Goal: Transaction & Acquisition: Purchase product/service

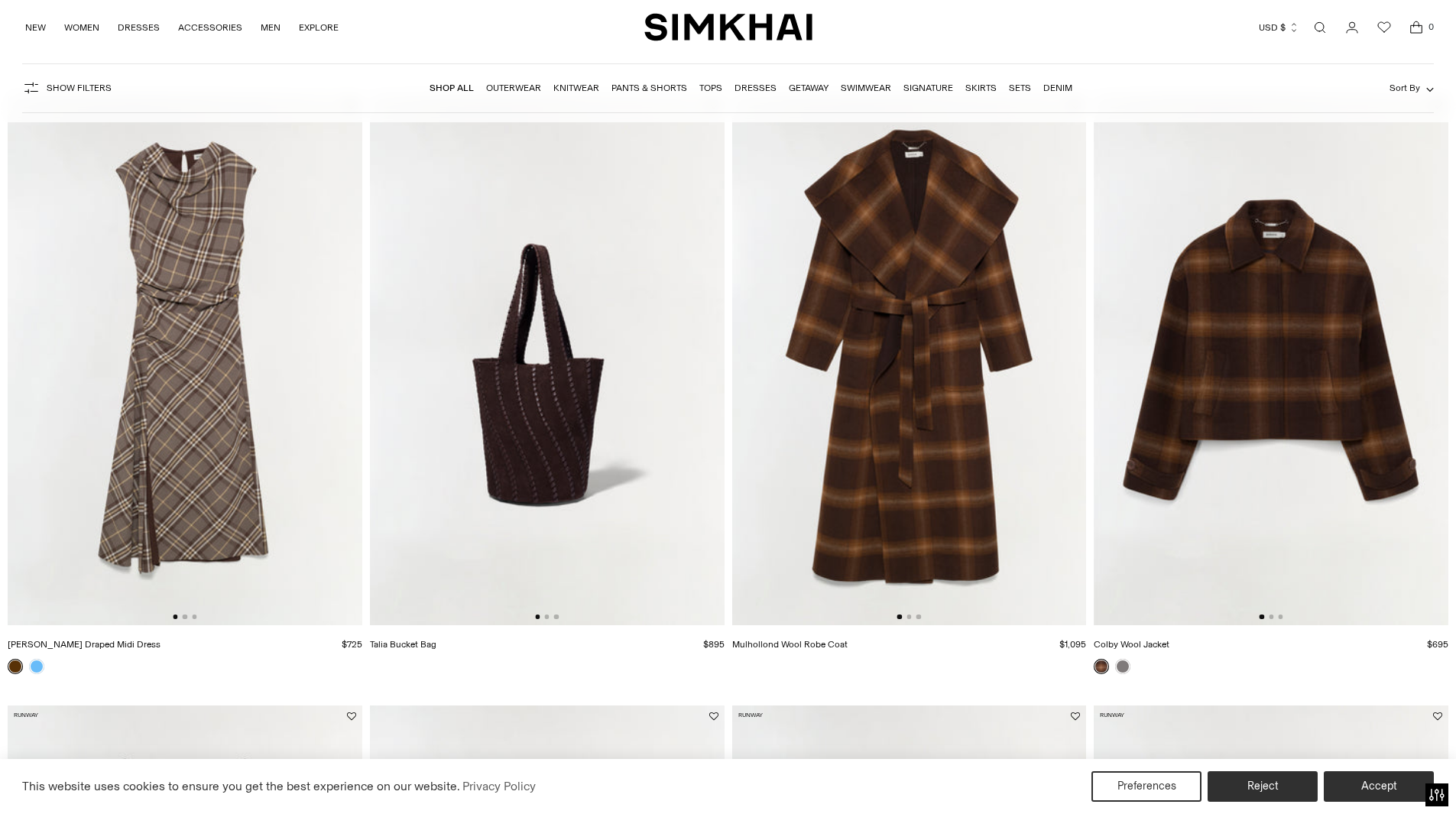
scroll to position [36, 0]
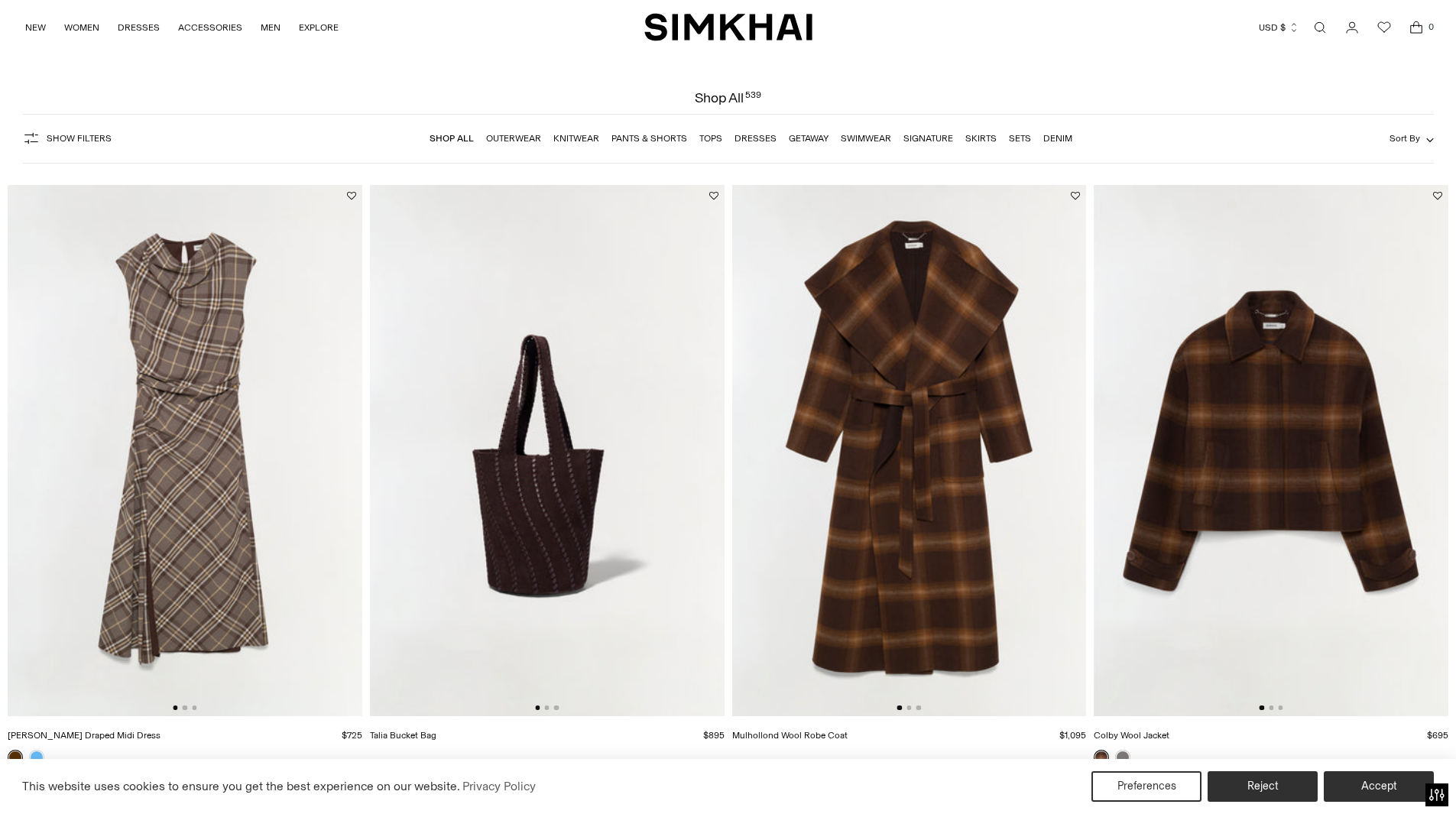
click at [890, 471] on img at bounding box center [909, 451] width 355 height 532
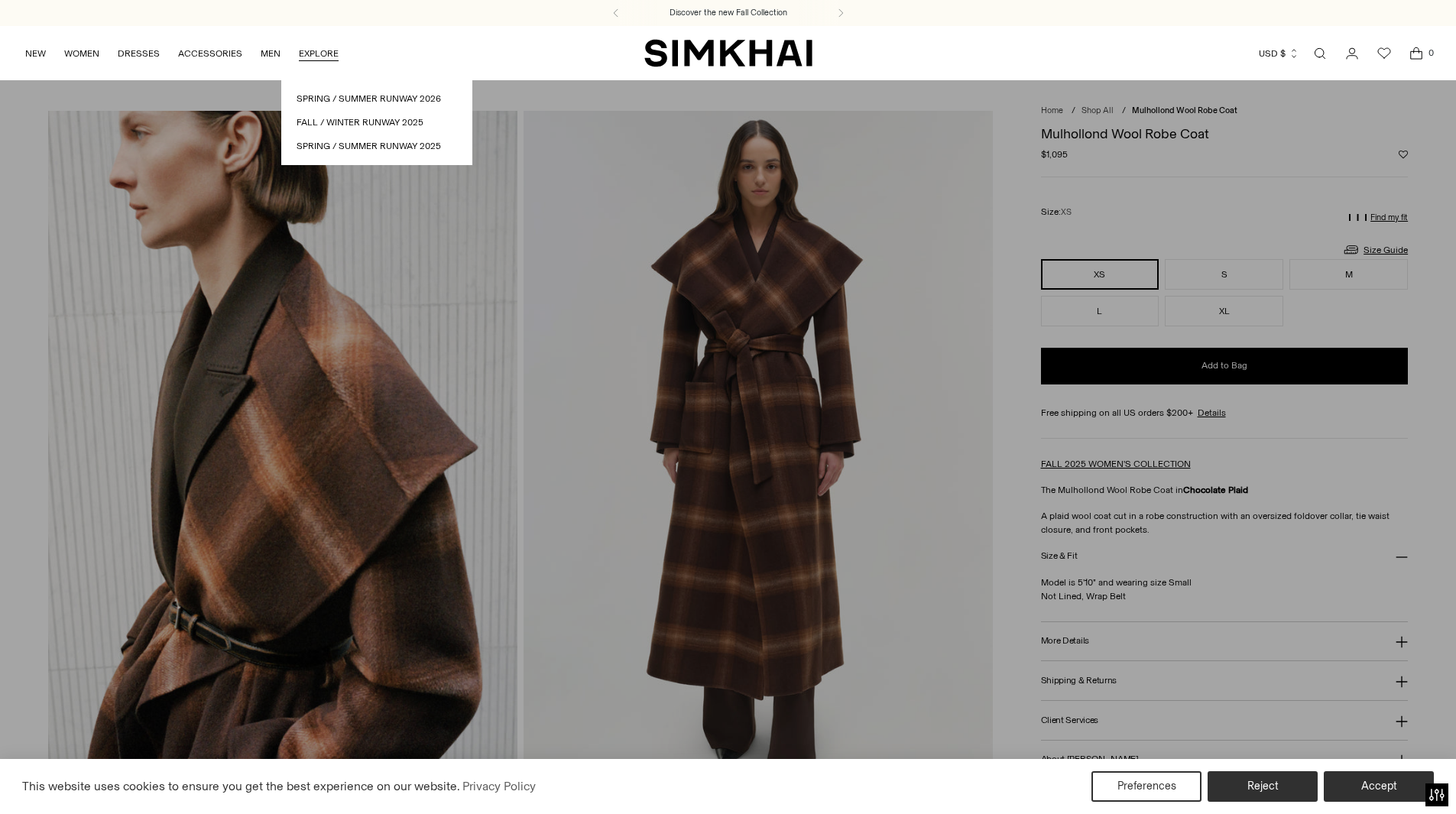
click at [656, 54] on img "SIMKHAI" at bounding box center [728, 53] width 168 height 30
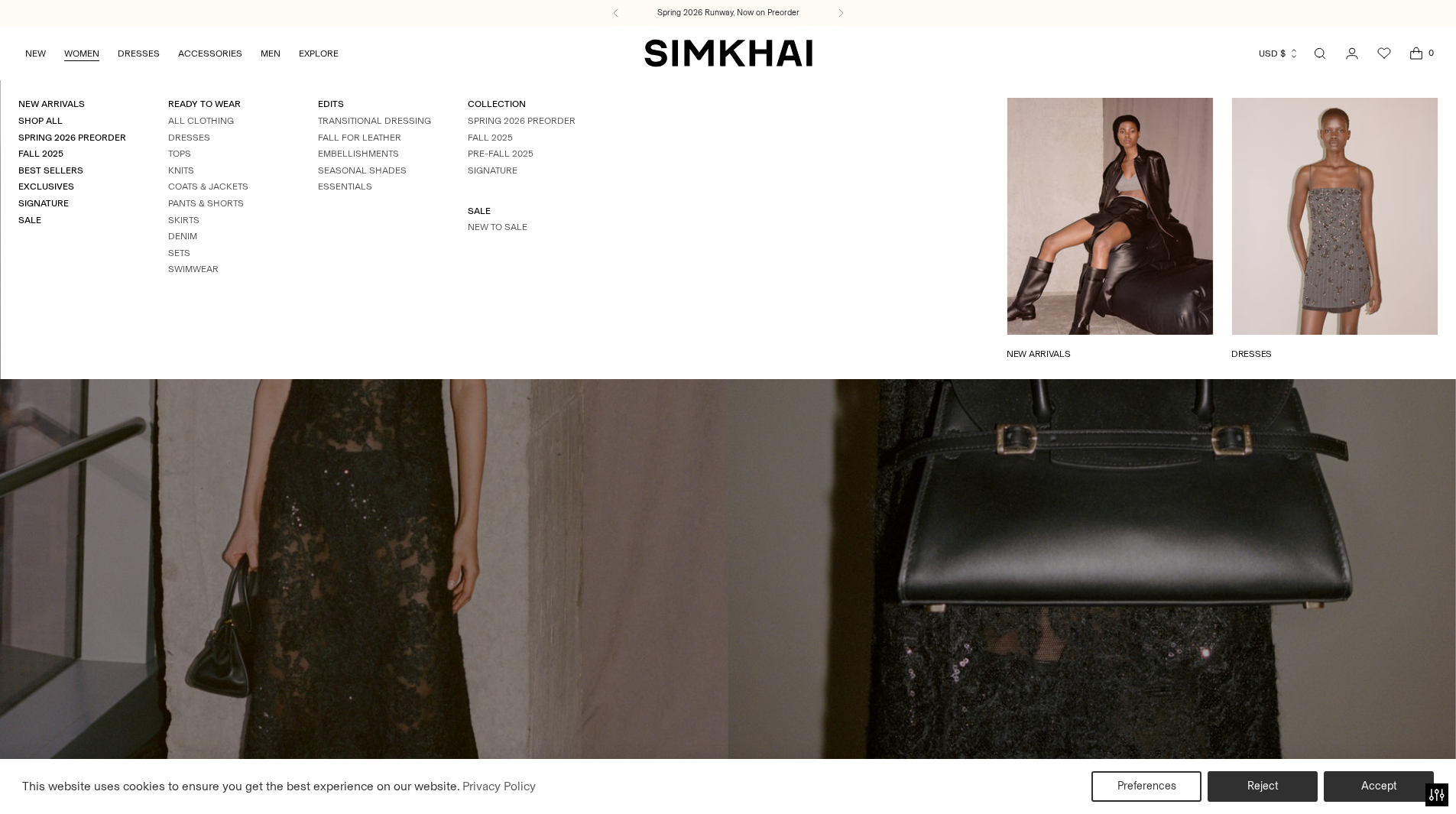
click at [84, 57] on link "WOMEN" at bounding box center [82, 54] width 35 height 34
